Goal: Task Accomplishment & Management: Manage account settings

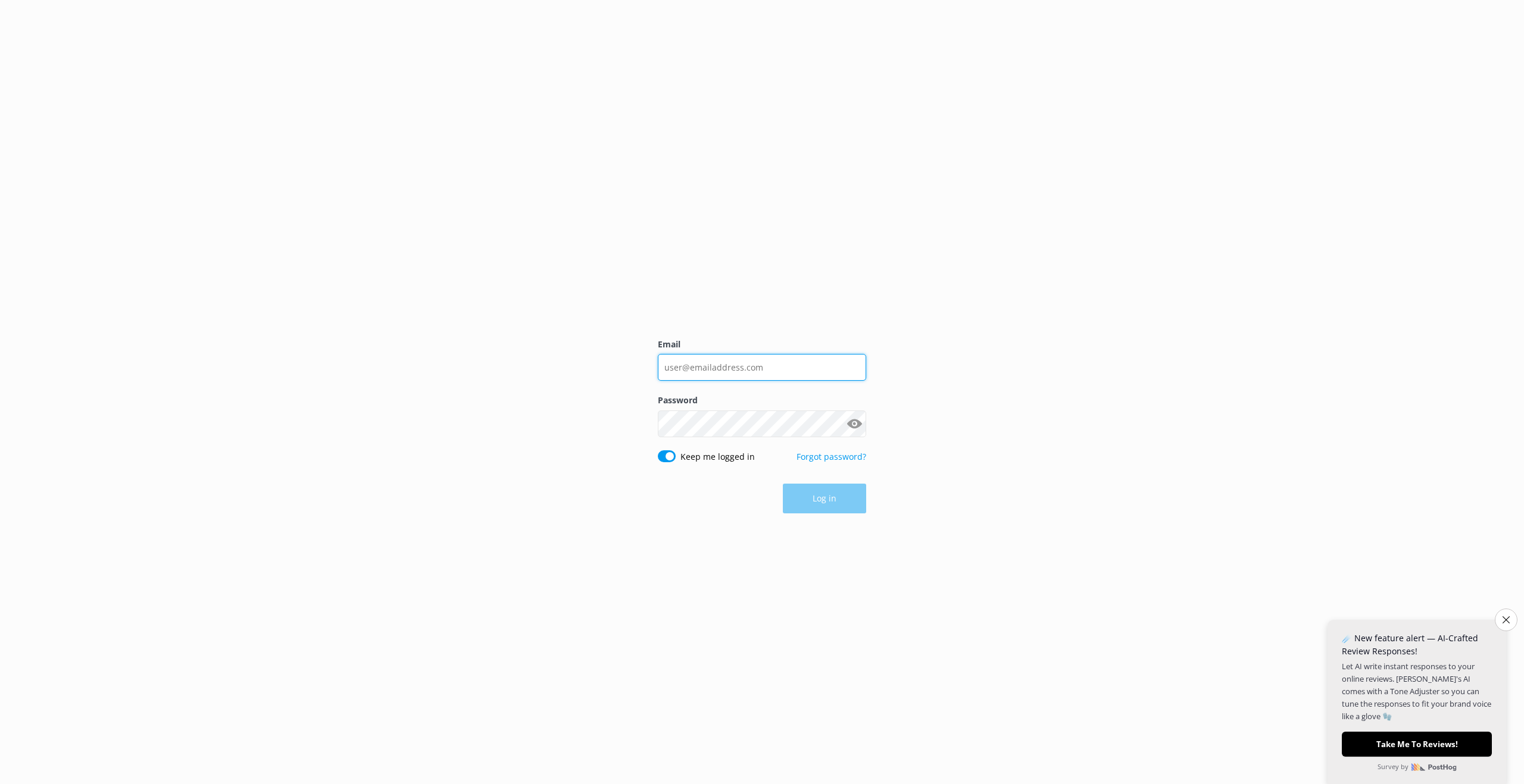
type input "[EMAIL_ADDRESS][DOMAIN_NAME]"
click at [856, 418] on button "Show password" at bounding box center [854, 423] width 24 height 24
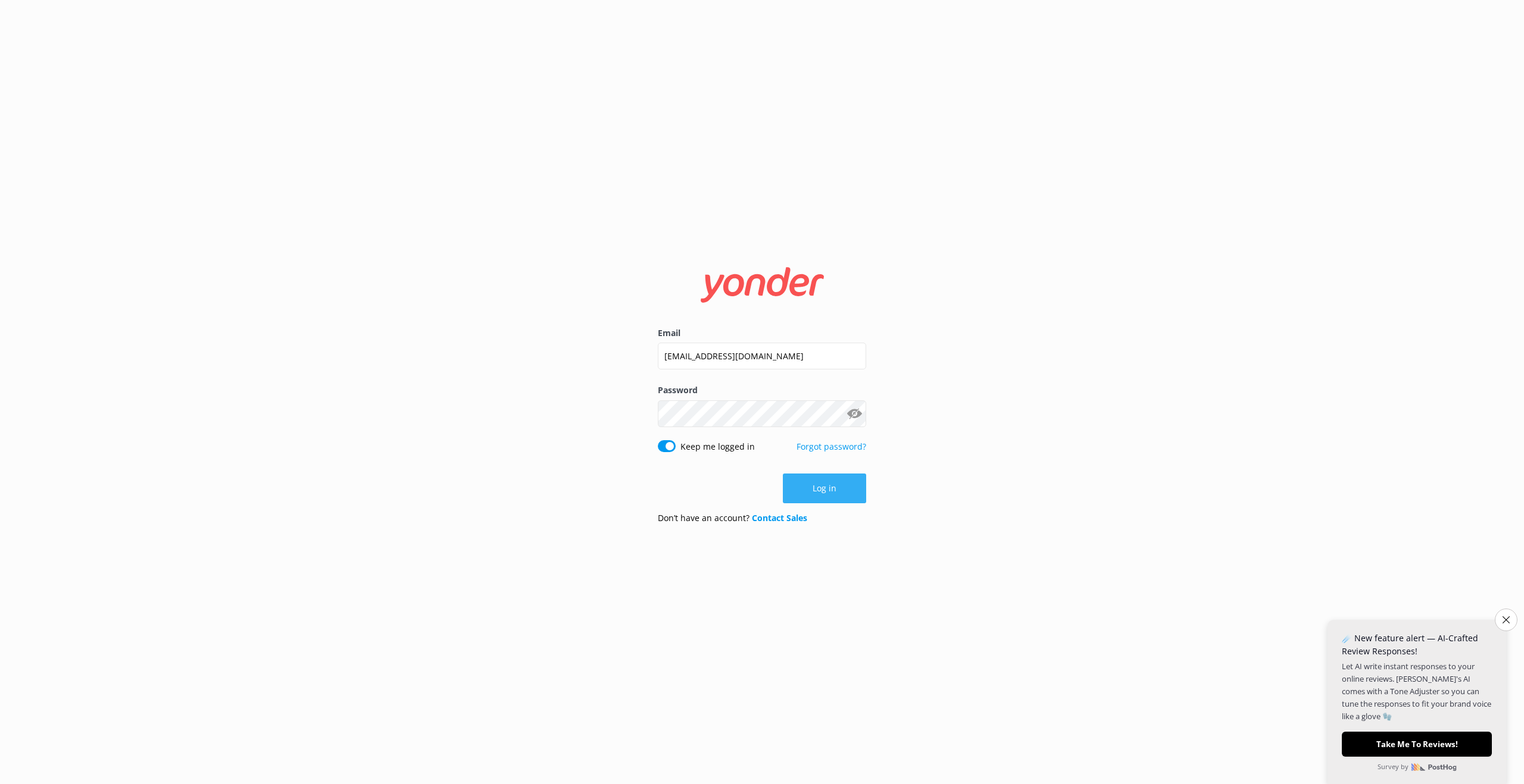
click at [828, 491] on button "Log in" at bounding box center [825, 489] width 84 height 30
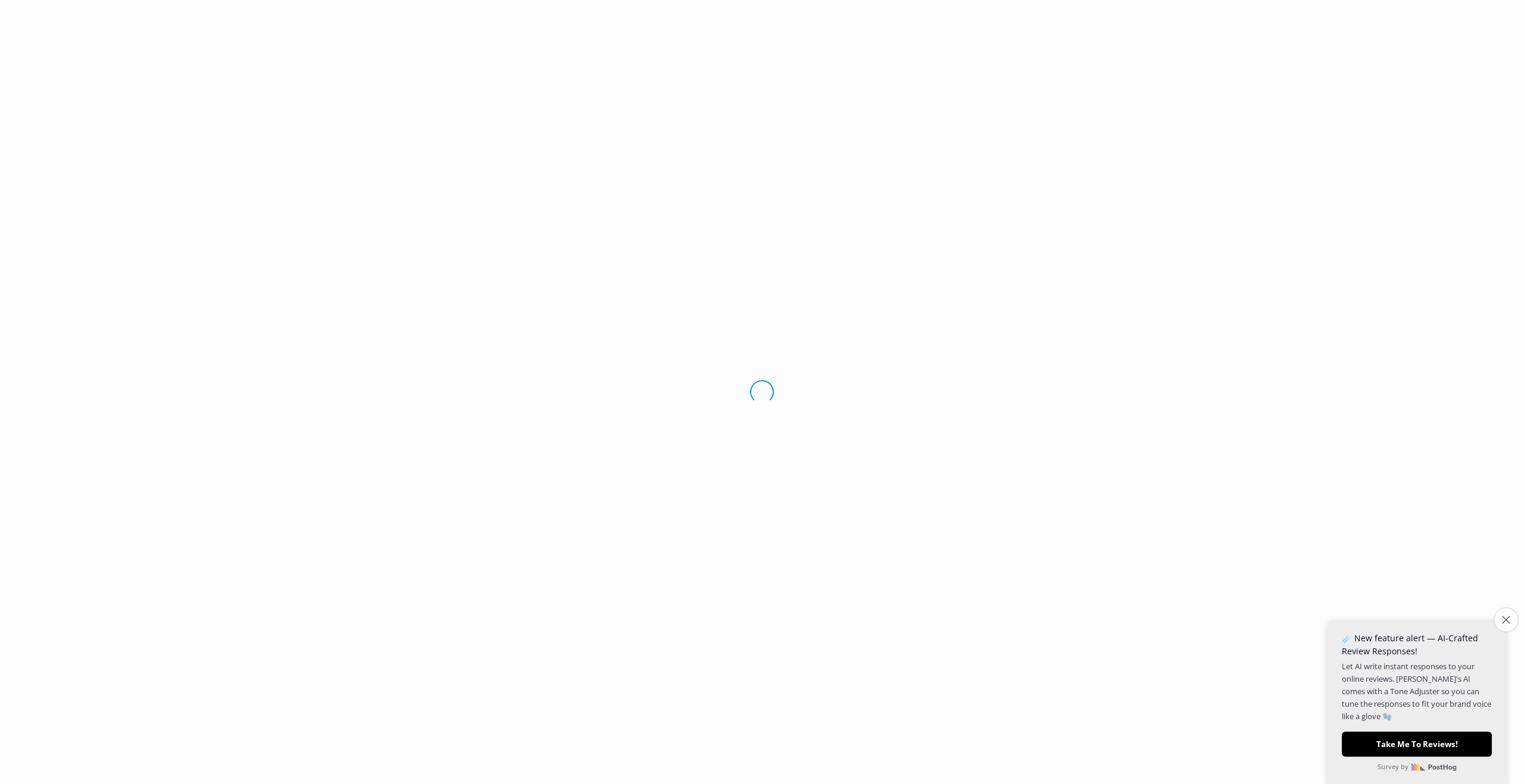
click at [1498, 623] on button "Close survey" at bounding box center [1505, 619] width 25 height 25
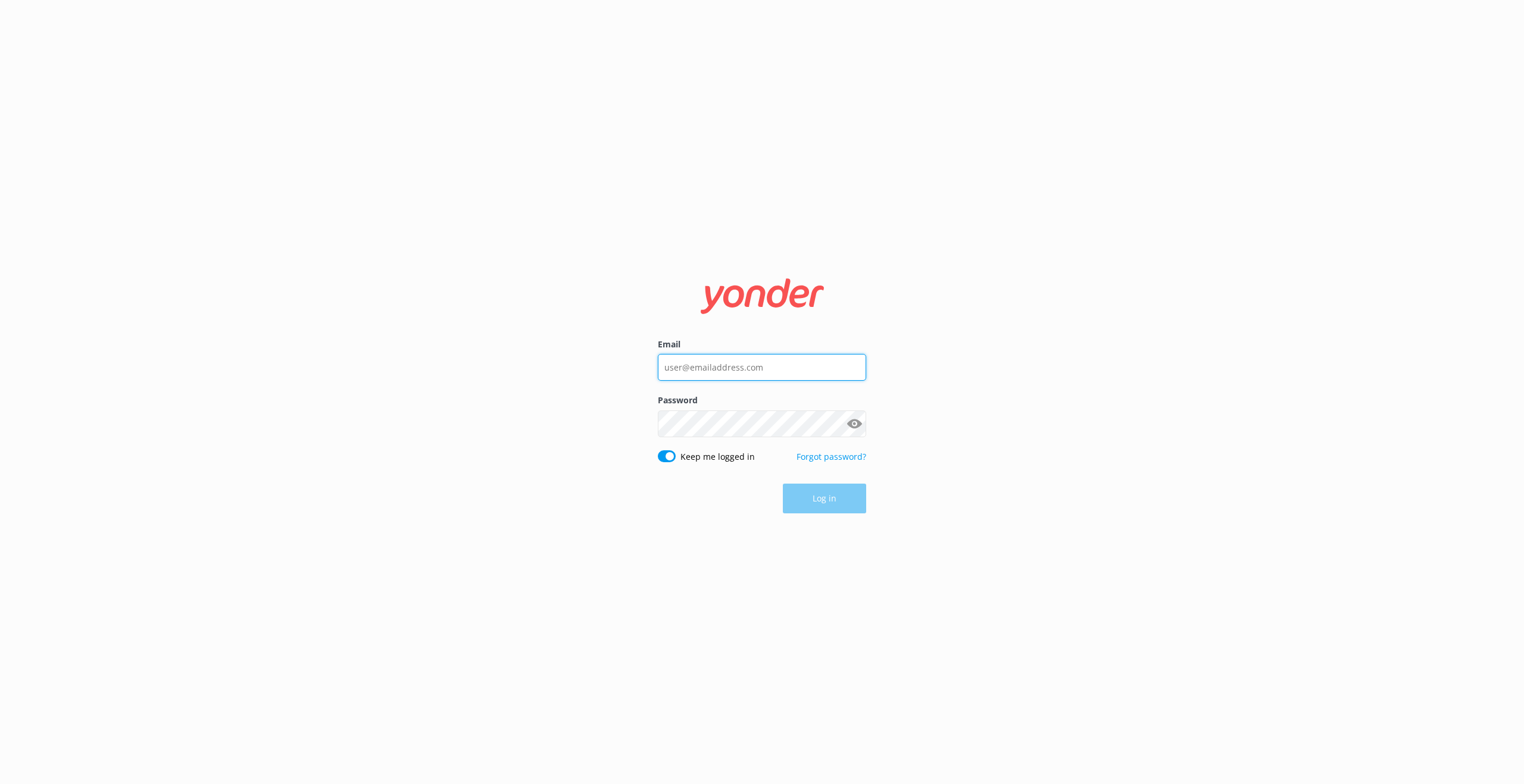
type input "[EMAIL_ADDRESS][DOMAIN_NAME]"
click at [857, 419] on button "Show password" at bounding box center [854, 423] width 24 height 24
click at [832, 510] on button "Log in" at bounding box center [825, 499] width 84 height 30
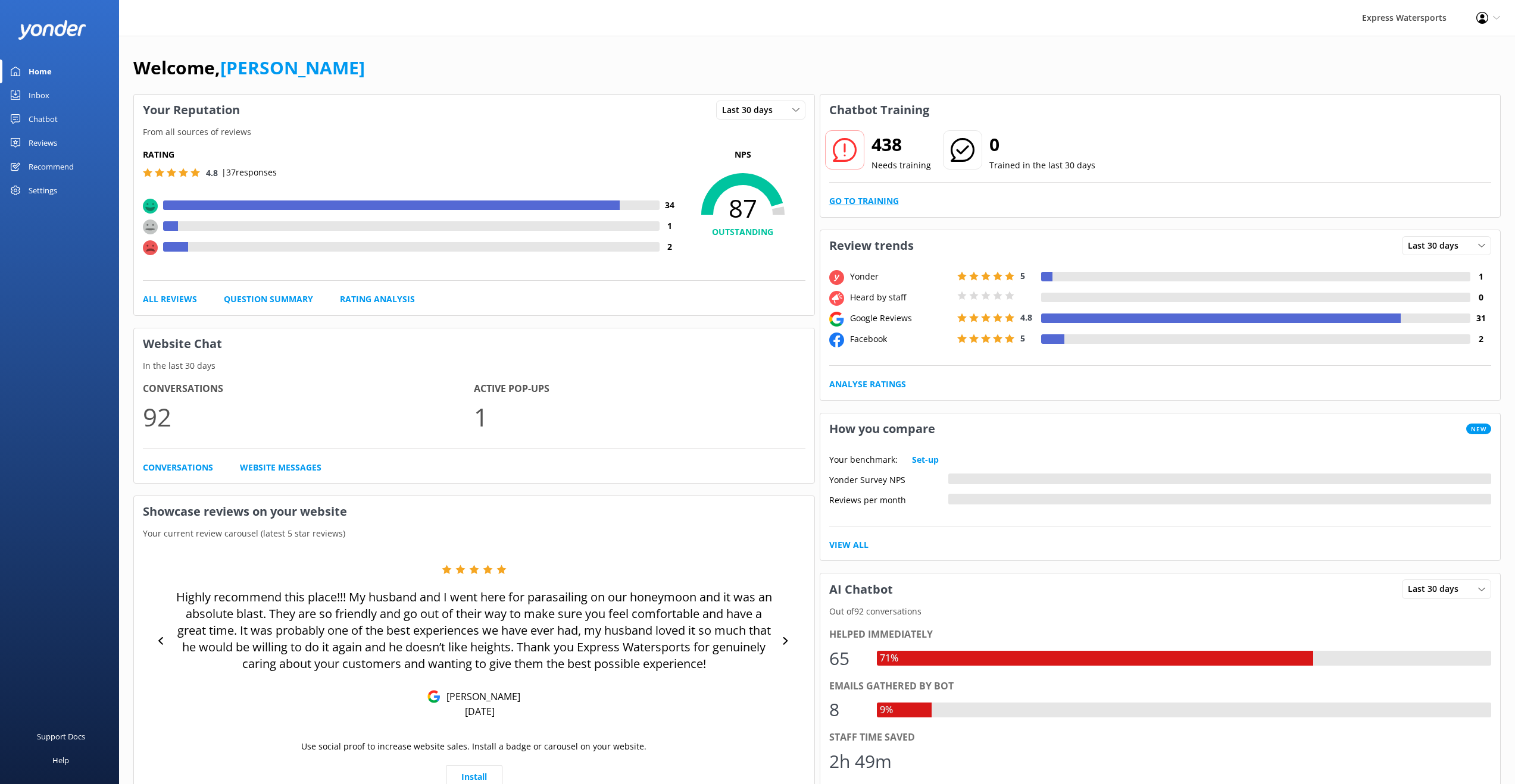
click at [869, 197] on link "Go to Training" at bounding box center [864, 201] width 70 height 13
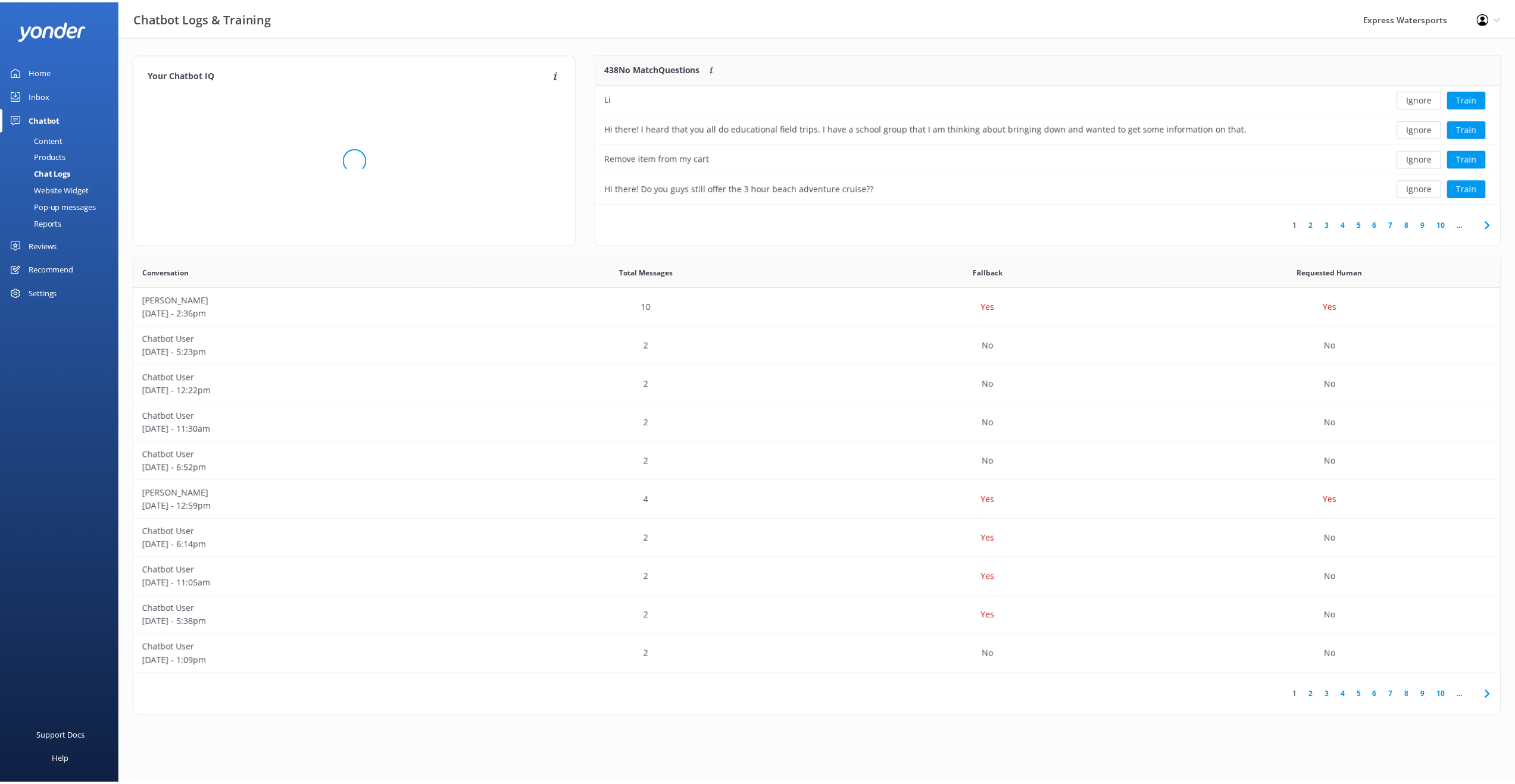
scroll to position [140, 902]
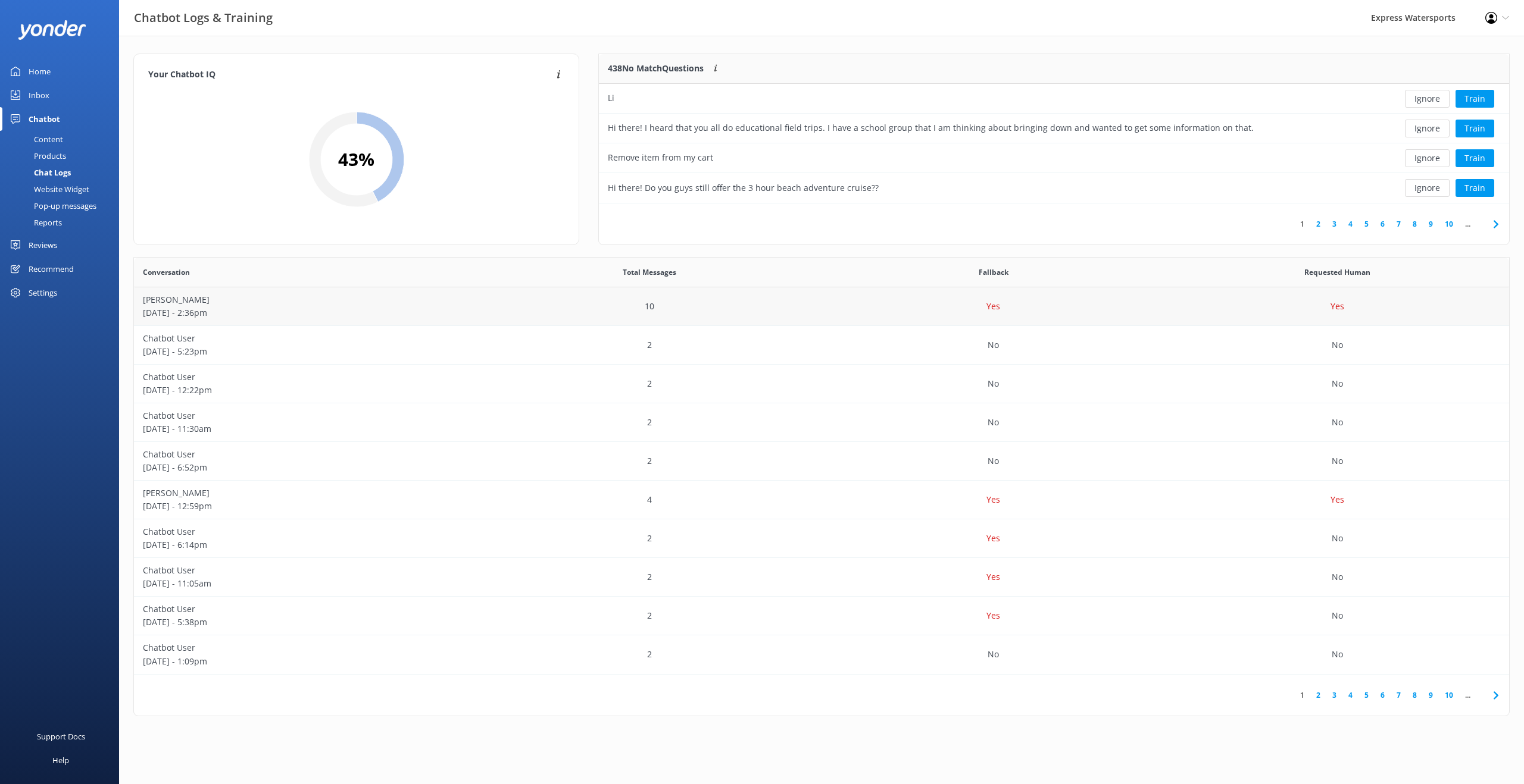
click at [543, 307] on div "10" at bounding box center [650, 306] width 344 height 39
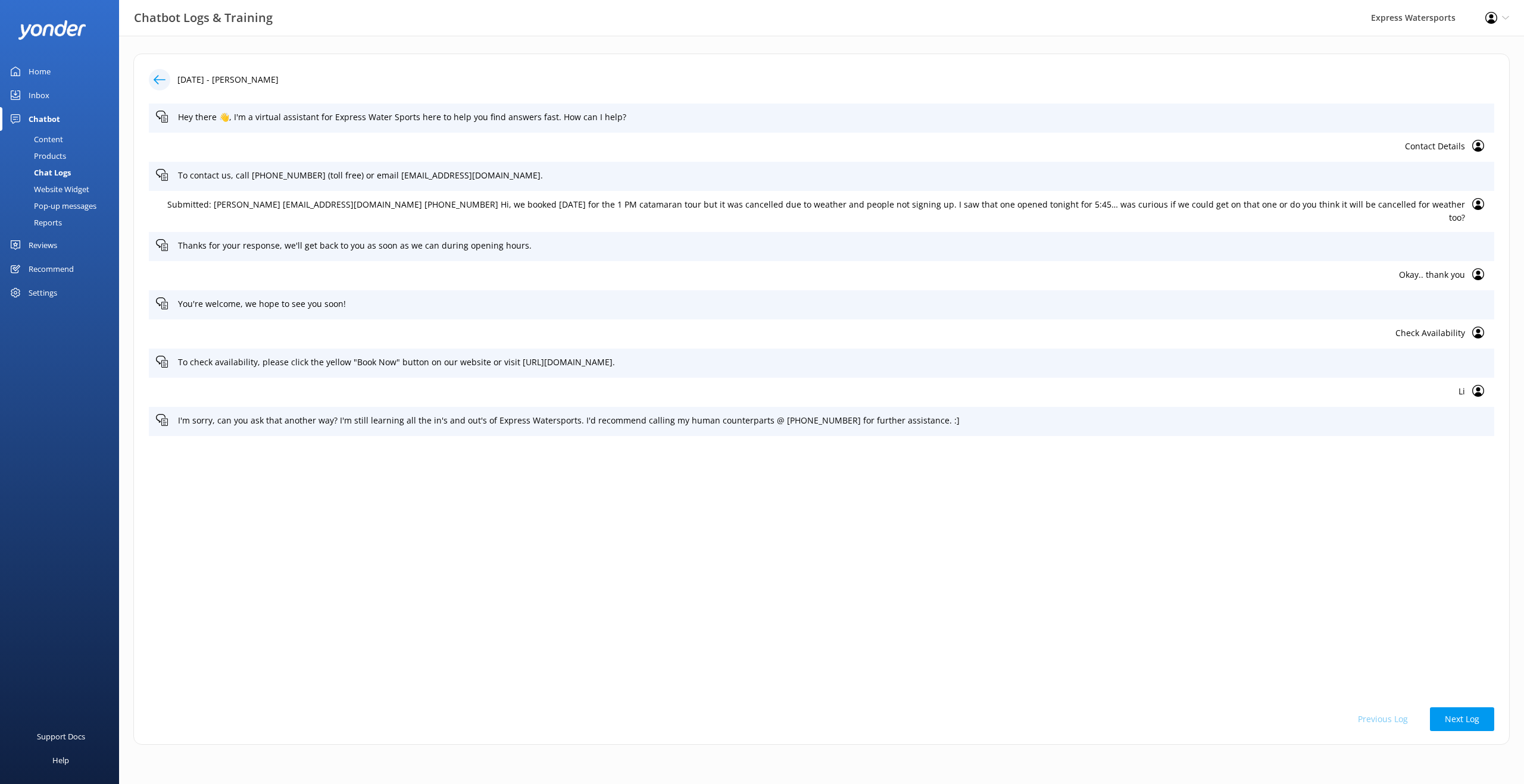
click at [65, 72] on link "Home" at bounding box center [59, 71] width 119 height 24
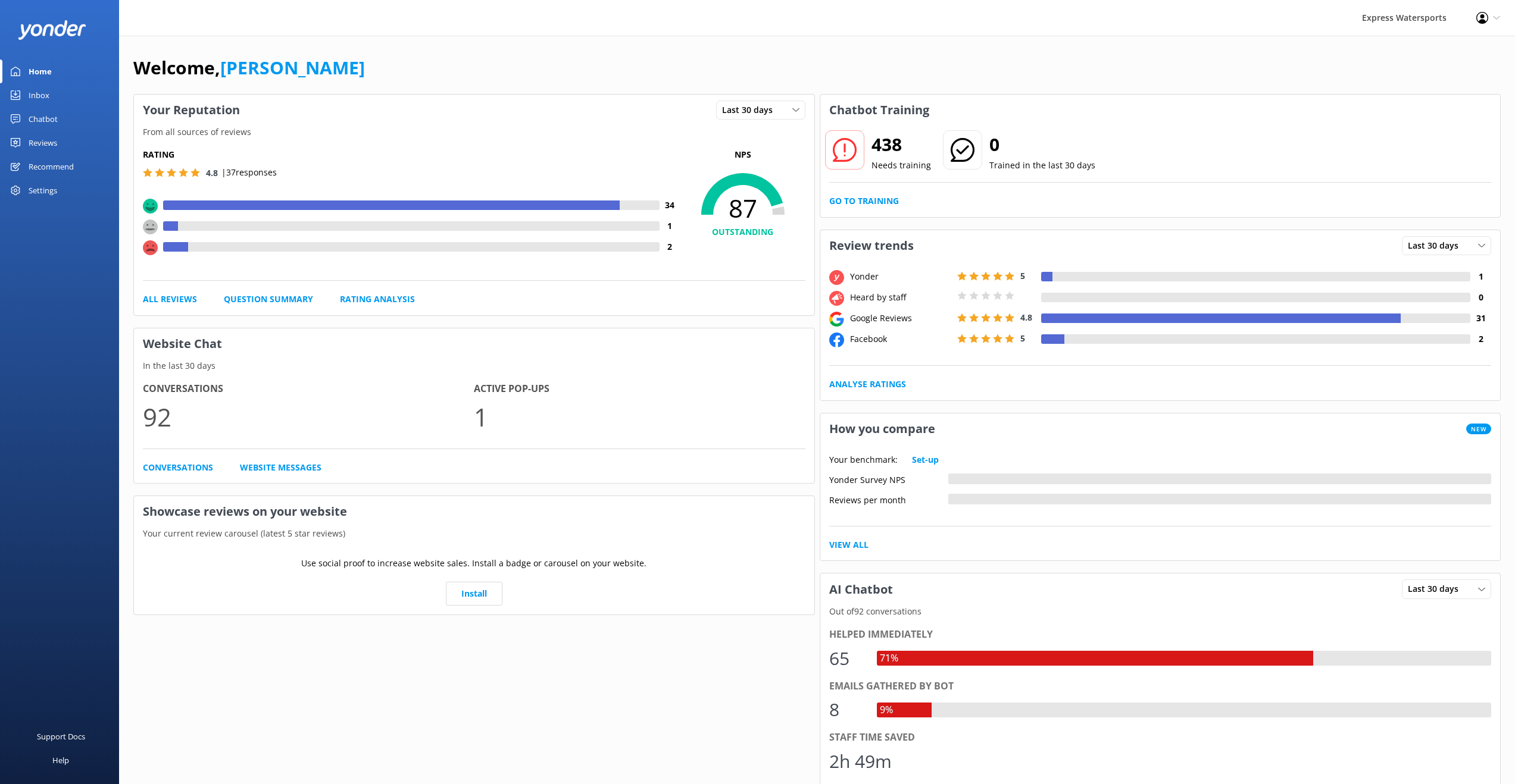
click at [64, 92] on link "Inbox" at bounding box center [59, 95] width 119 height 24
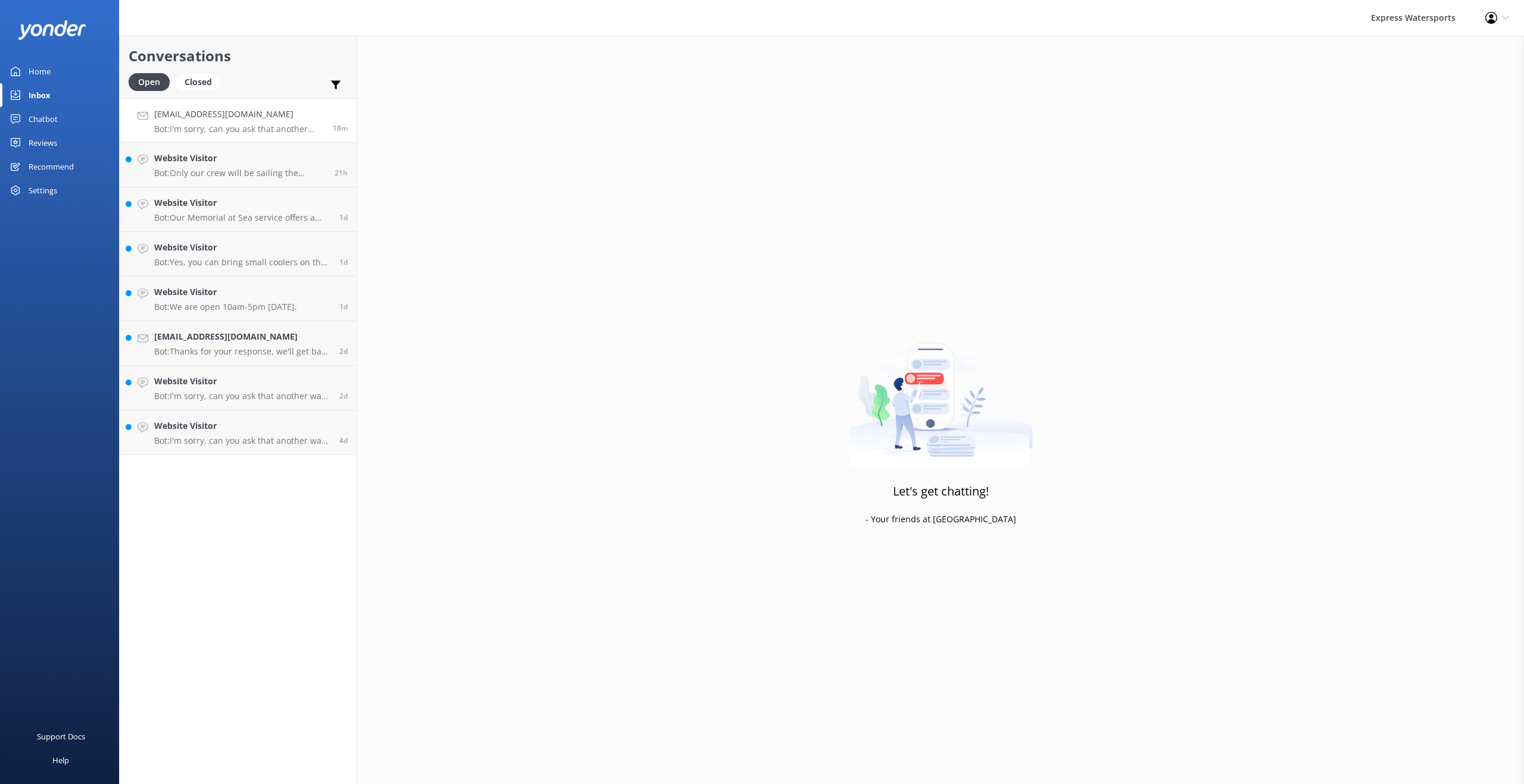
click at [319, 115] on h4 "Courtneyc.hull@gmail.com" at bounding box center [239, 115] width 169 height 13
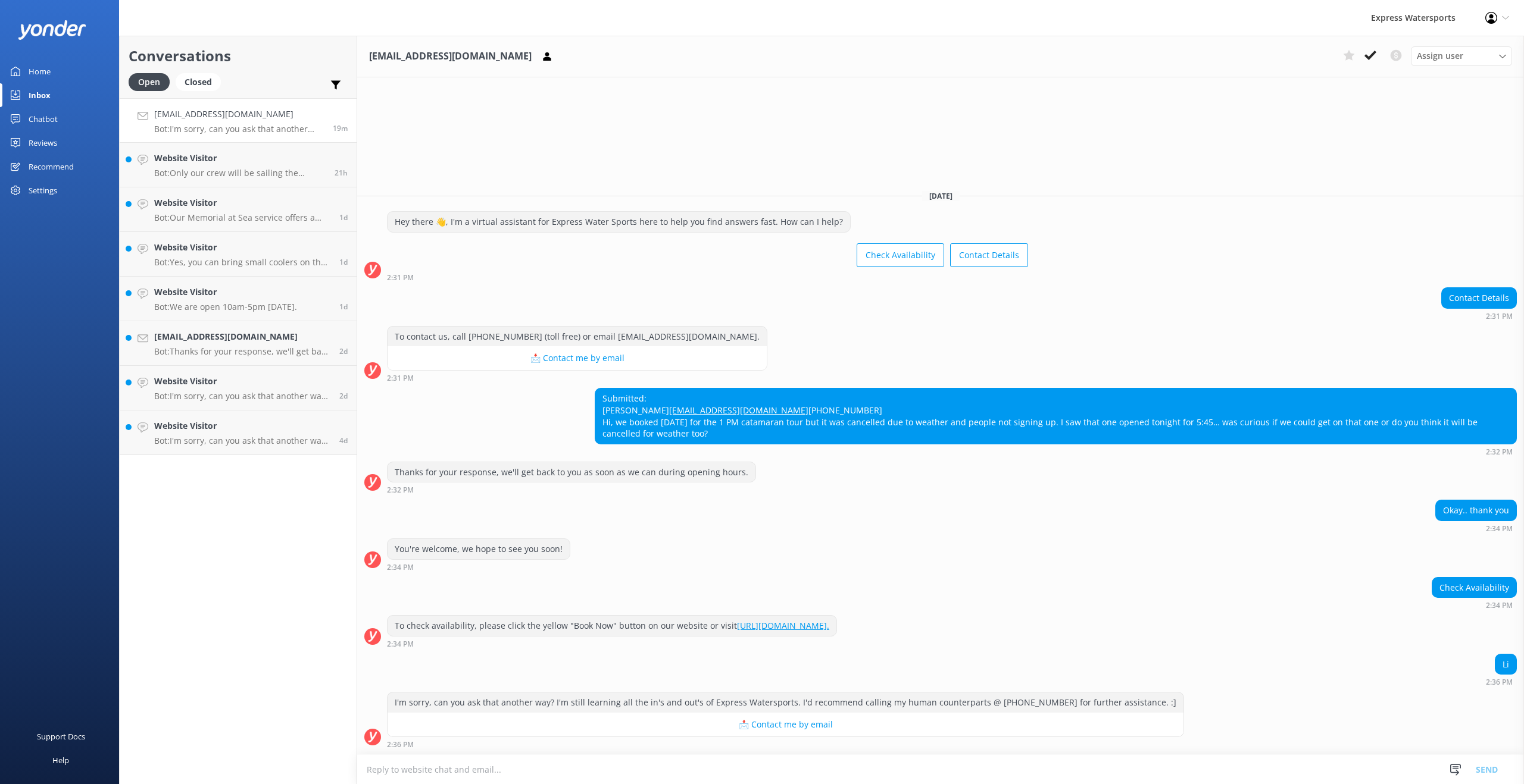
click at [589, 781] on textarea at bounding box center [940, 769] width 1167 height 29
click at [918, 658] on div "Li 2:36 PM" at bounding box center [940, 670] width 1167 height 33
click at [297, 166] on div "Website Visitor Bot: Only our crew will be sailing the vessel. You're along for…" at bounding box center [240, 165] width 171 height 26
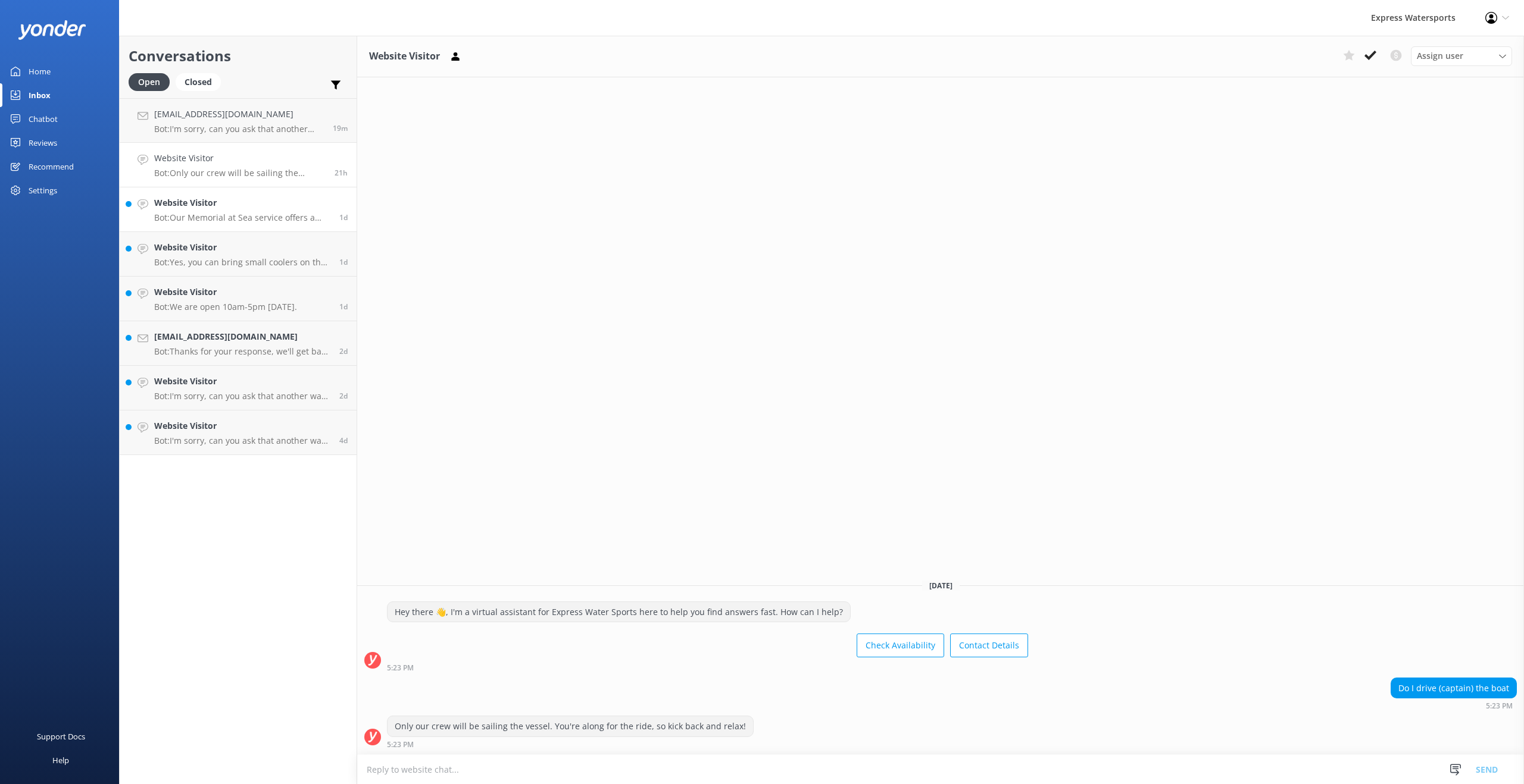
click at [301, 197] on h4 "Website Visitor" at bounding box center [242, 203] width 176 height 13
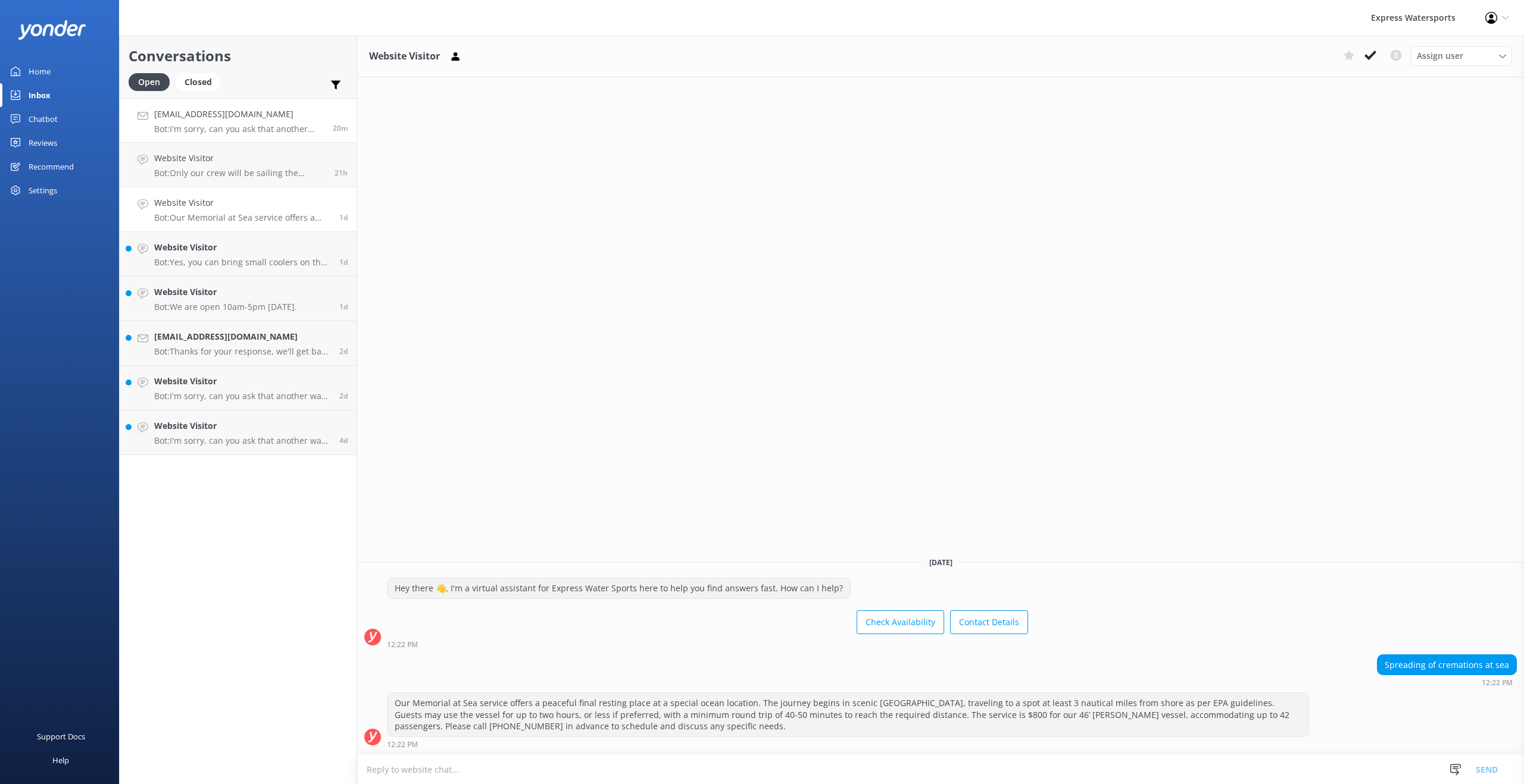
click at [234, 116] on h4 "Courtneyc.hull@gmail.com" at bounding box center [239, 115] width 169 height 13
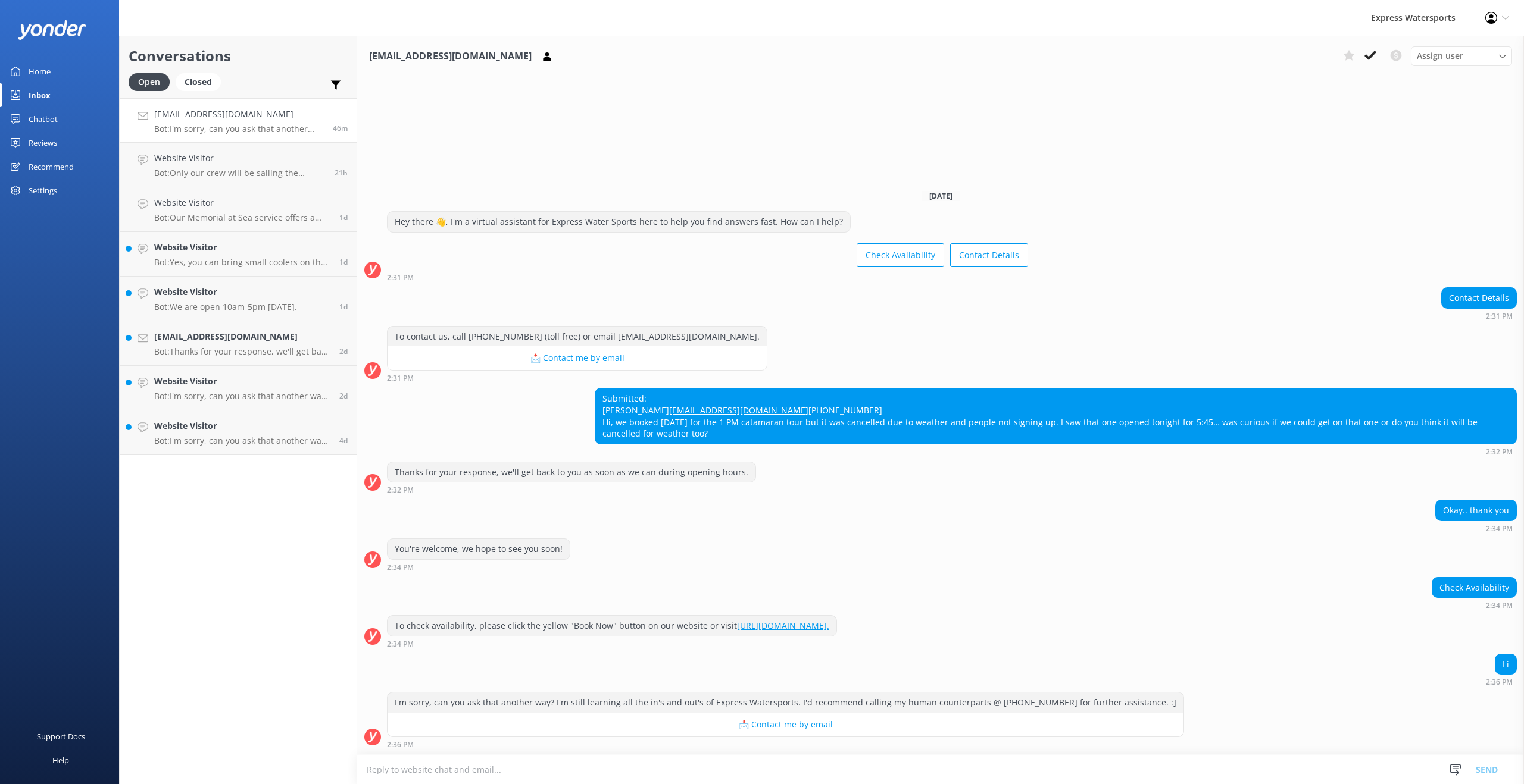
click at [55, 70] on link "Home" at bounding box center [59, 71] width 119 height 24
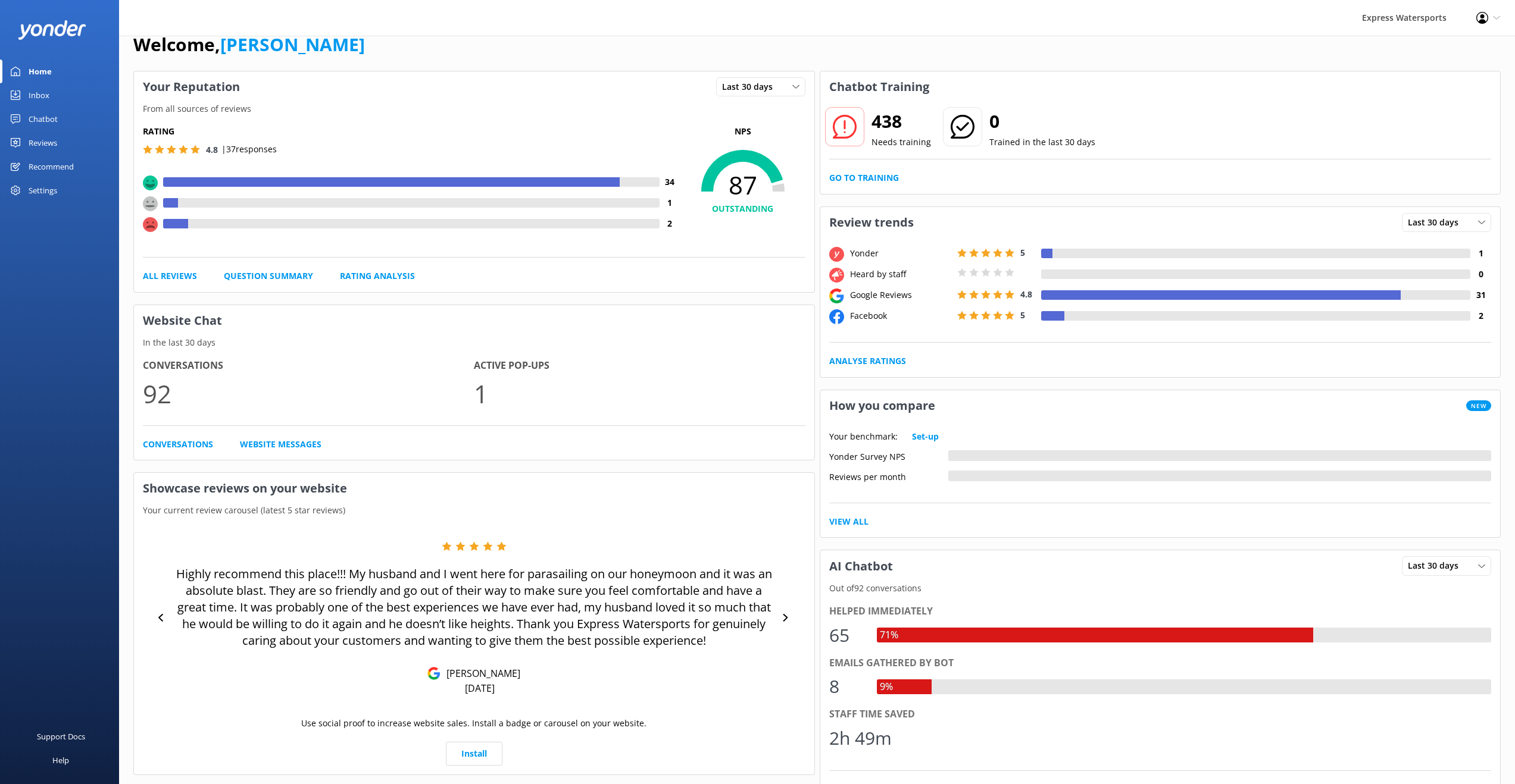
scroll to position [24, 0]
click at [862, 172] on link "Go to Training" at bounding box center [864, 177] width 70 height 13
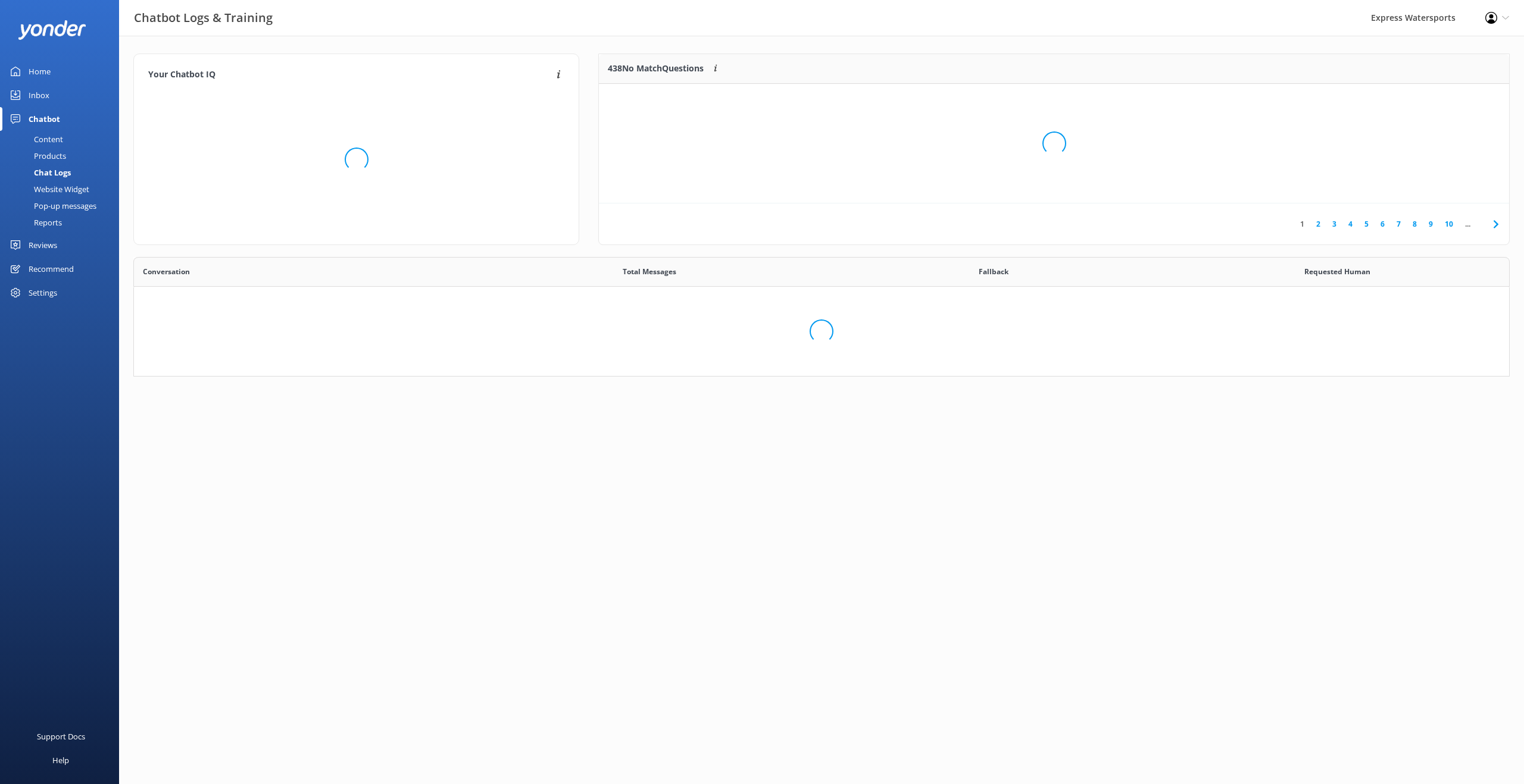
scroll to position [408, 1366]
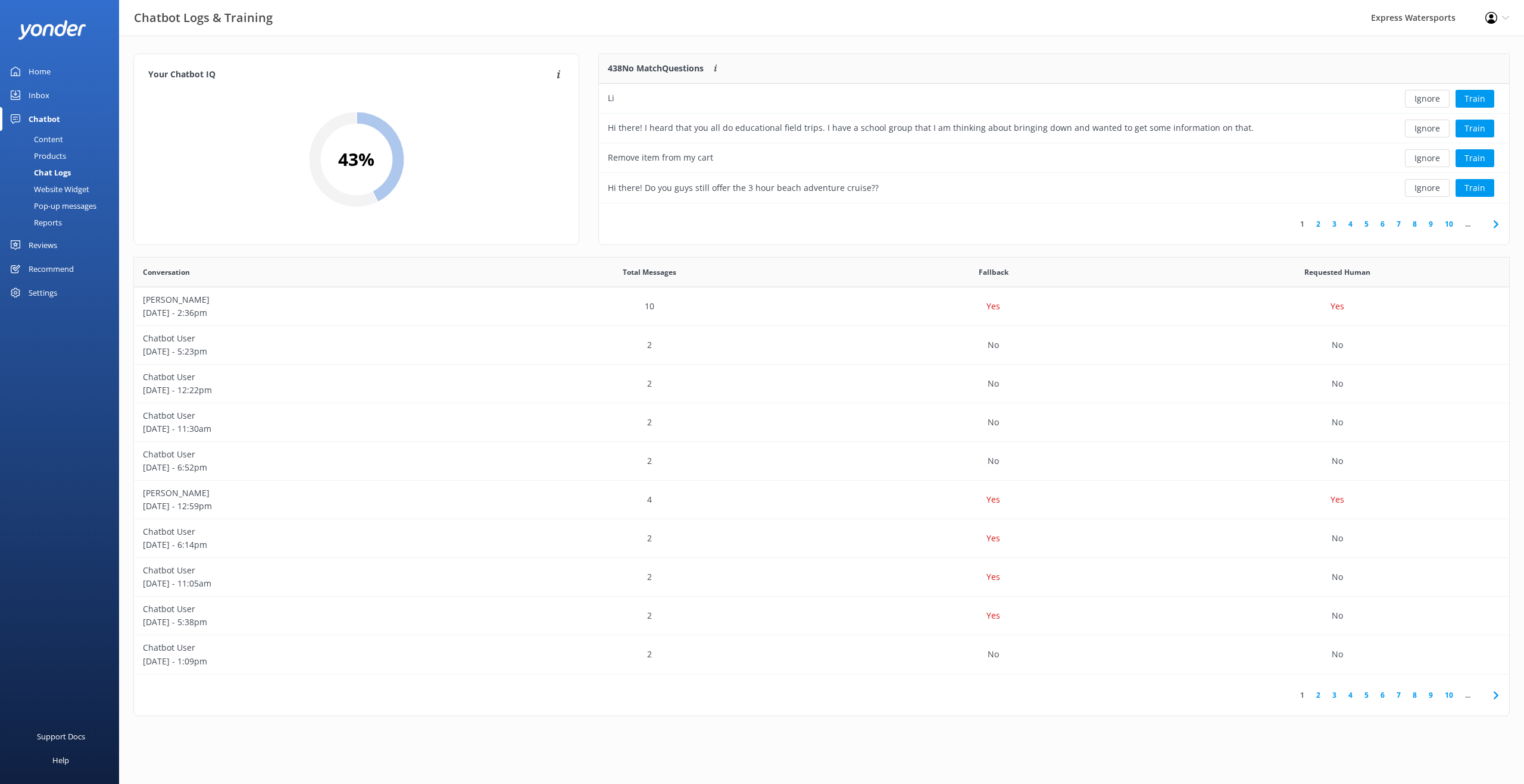
click at [77, 265] on link "Recommend" at bounding box center [59, 268] width 119 height 24
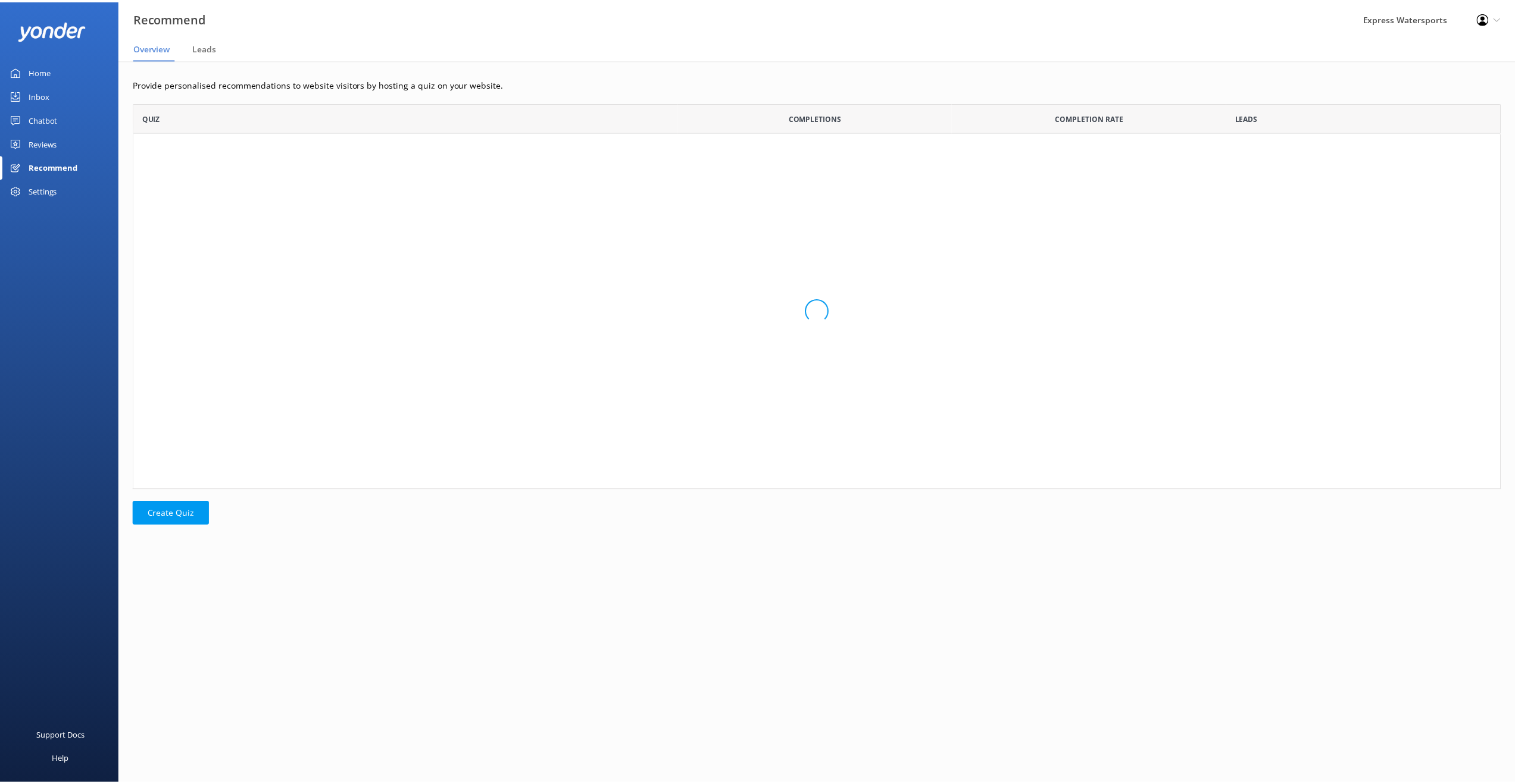
scroll to position [379, 1367]
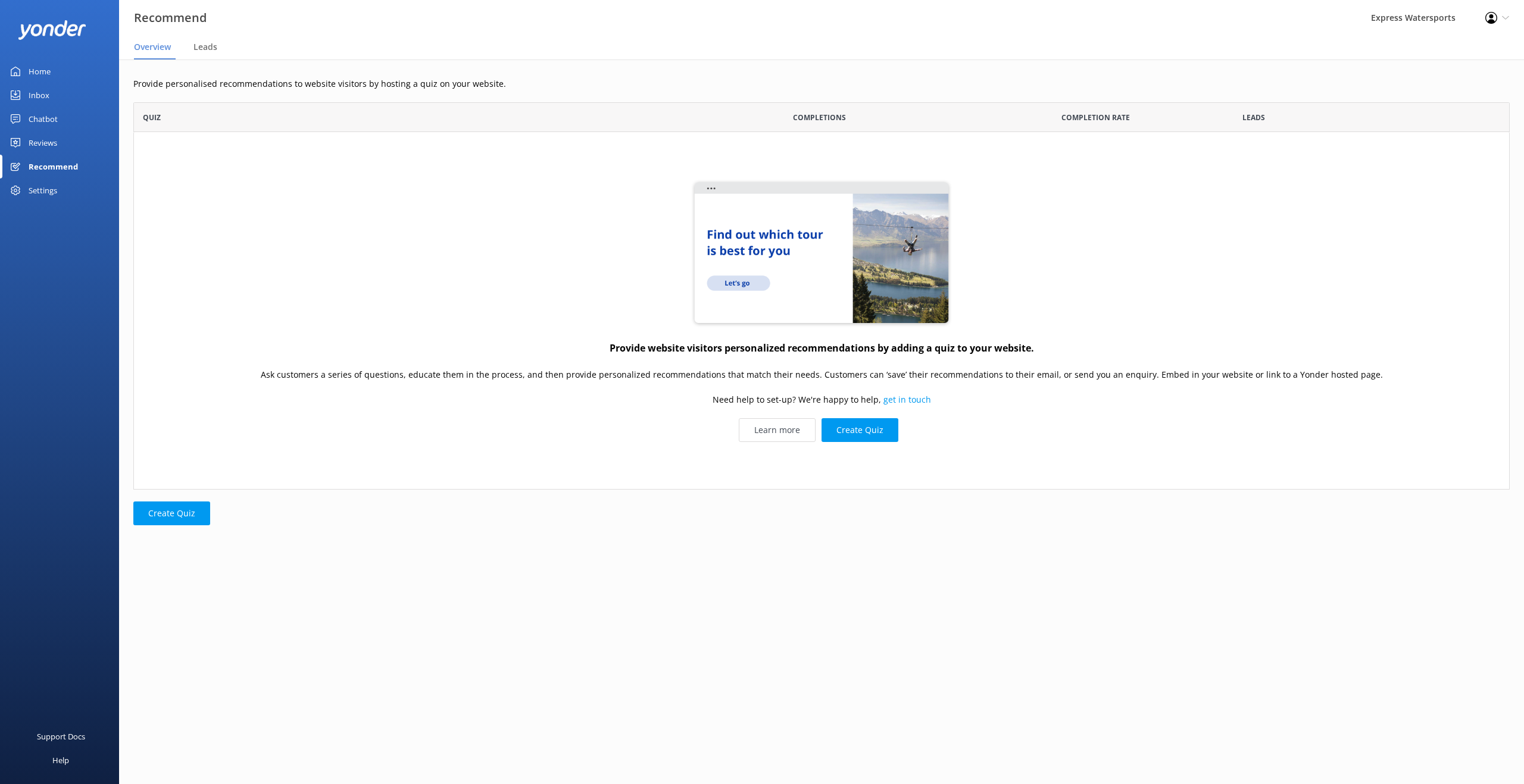
click at [189, 39] on nav "Overview Leads" at bounding box center [822, 47] width 1405 height 24
click at [55, 190] on div "Settings" at bounding box center [42, 190] width 28 height 24
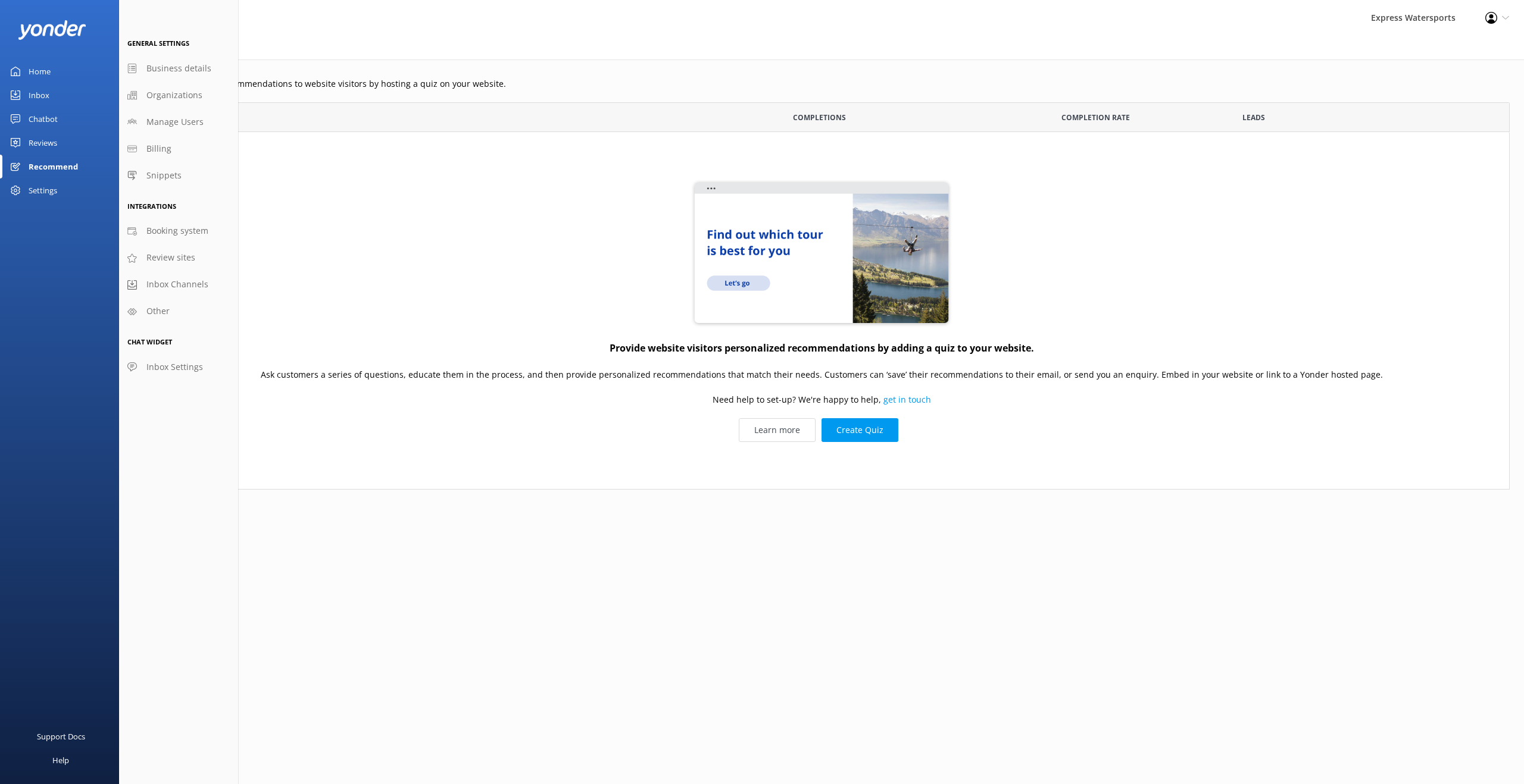
click at [71, 137] on link "Reviews" at bounding box center [59, 142] width 119 height 24
